Goal: Task Accomplishment & Management: Use online tool/utility

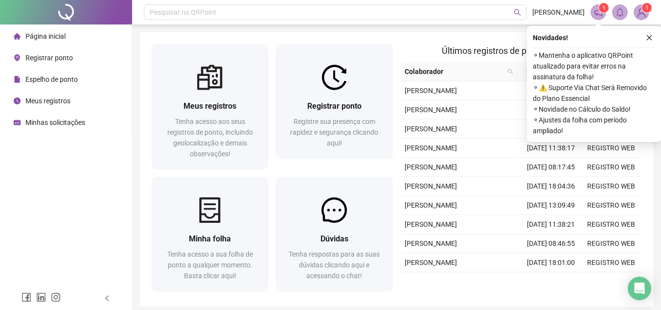
click at [87, 53] on li "Registrar ponto" at bounding box center [66, 58] width 128 height 20
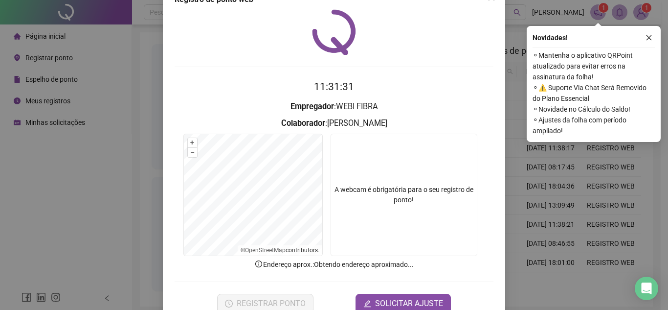
scroll to position [51, 0]
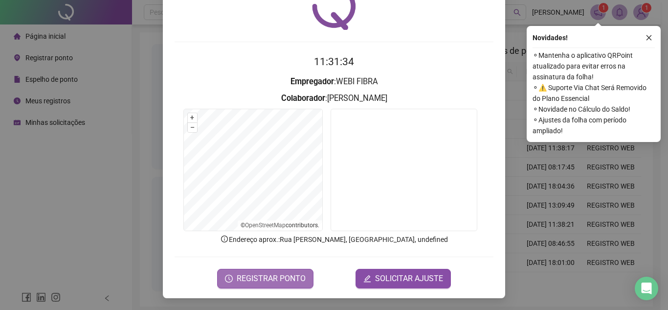
click at [246, 282] on span "REGISTRAR PONTO" at bounding box center [271, 278] width 69 height 12
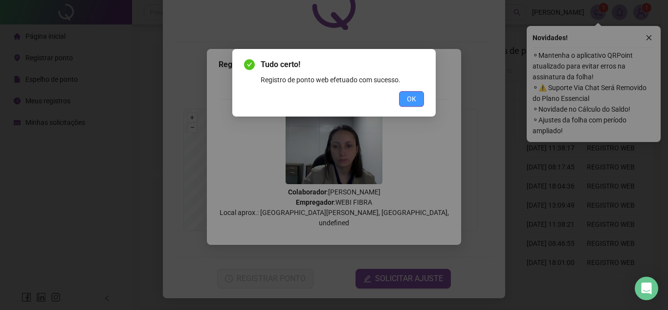
click at [407, 101] on span "OK" at bounding box center [411, 98] width 9 height 11
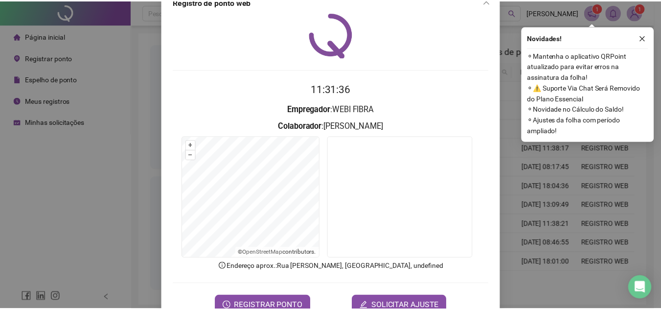
scroll to position [0, 0]
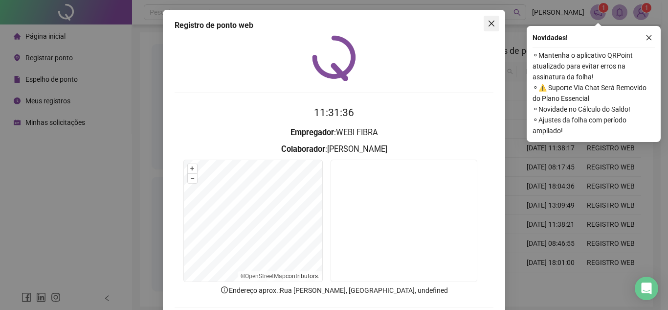
click at [488, 25] on icon "close" at bounding box center [492, 24] width 8 height 8
